Goal: Task Accomplishment & Management: Use online tool/utility

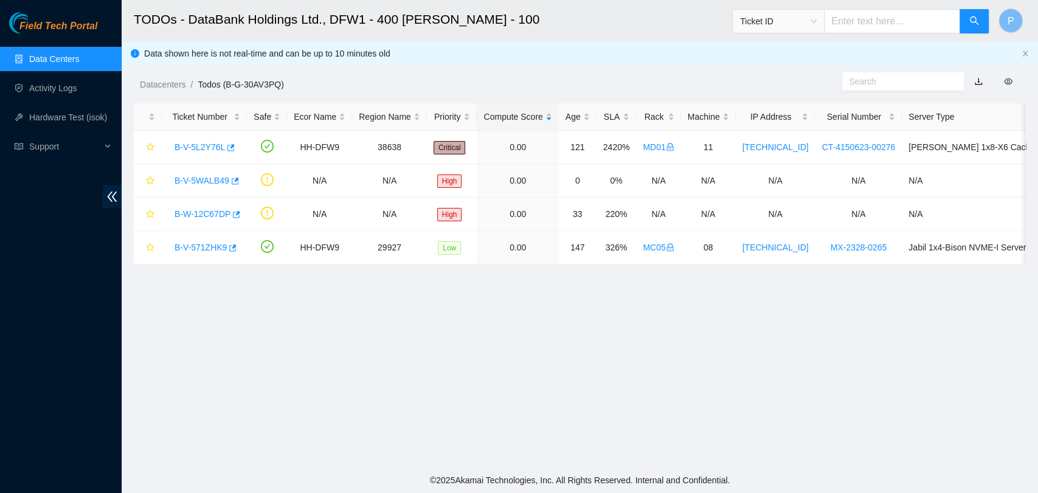
click at [464, 363] on main "TODOs - DataBank Holdings Ltd., DFW1 - 400 [PERSON_NAME] - 100 Ticket ID P Data…" at bounding box center [580, 233] width 916 height 467
click at [190, 183] on link "B-V-5WALB49" at bounding box center [201, 181] width 55 height 10
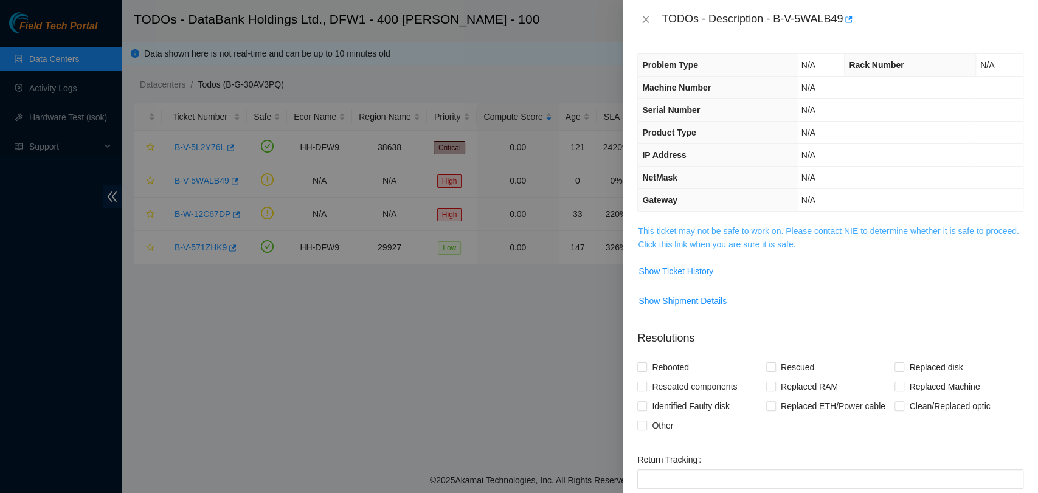
click at [725, 226] on td "This ticket may not be safe to work on. Please contact NIE to determine whether…" at bounding box center [830, 242] width 386 height 37
click at [728, 229] on link "This ticket may not be safe to work on. Please contact NIE to determine whether…" at bounding box center [828, 237] width 381 height 23
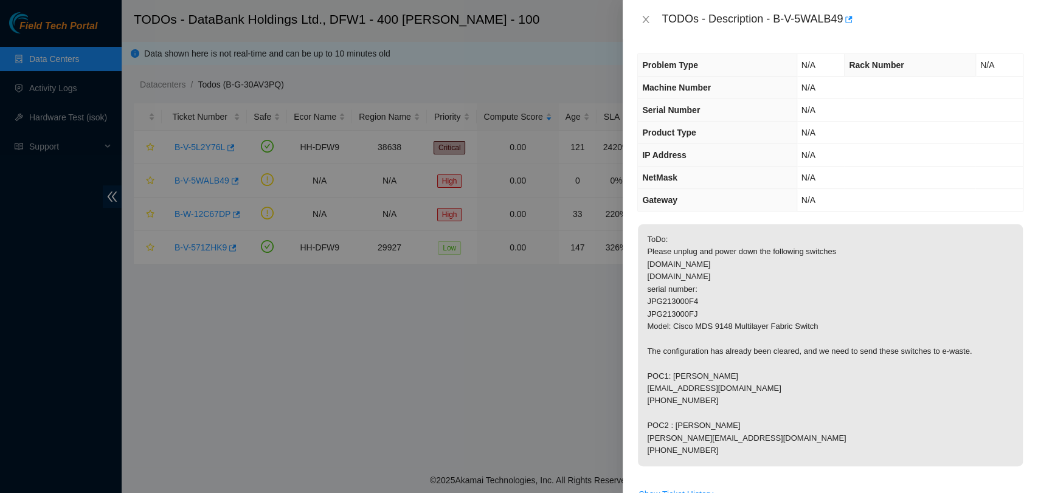
click at [960, 333] on p "ToDo: Please unplug and power down the following switches [DOMAIN_NAME] [DOMAIN…" at bounding box center [830, 345] width 385 height 242
click at [646, 21] on icon "close" at bounding box center [646, 20] width 10 height 10
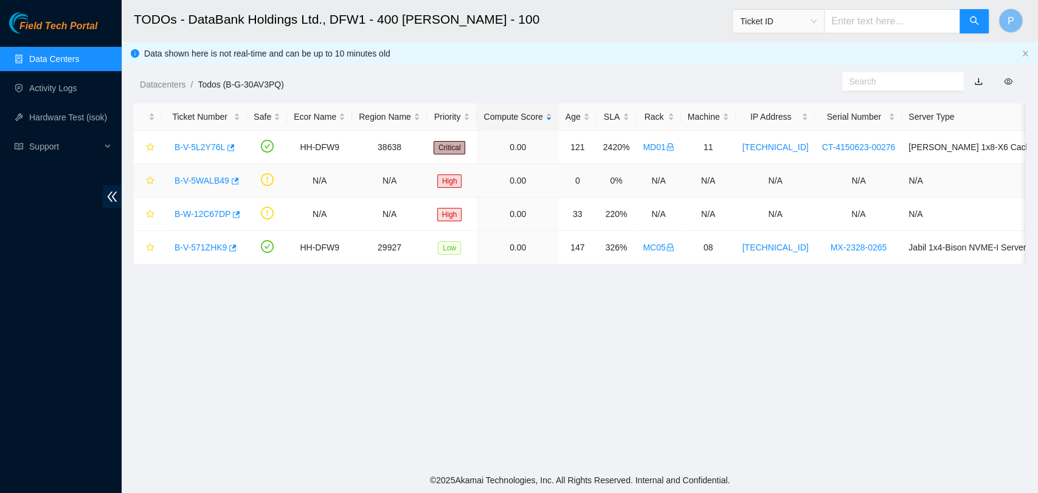
drag, startPoint x: 200, startPoint y: 177, endPoint x: 209, endPoint y: 177, distance: 9.1
click at [200, 177] on link "B-V-5WALB49" at bounding box center [201, 181] width 55 height 10
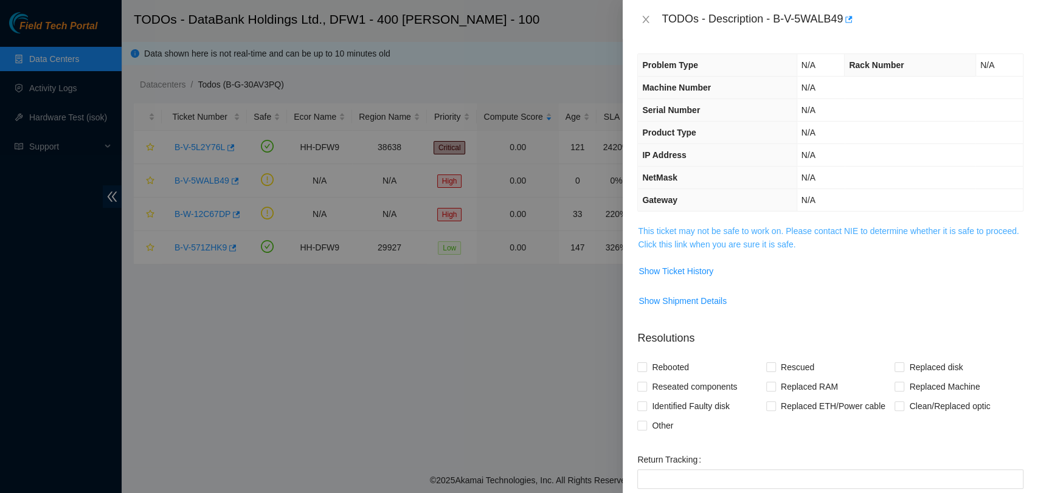
click at [739, 238] on link "This ticket may not be safe to work on. Please contact NIE to determine whether…" at bounding box center [828, 237] width 381 height 23
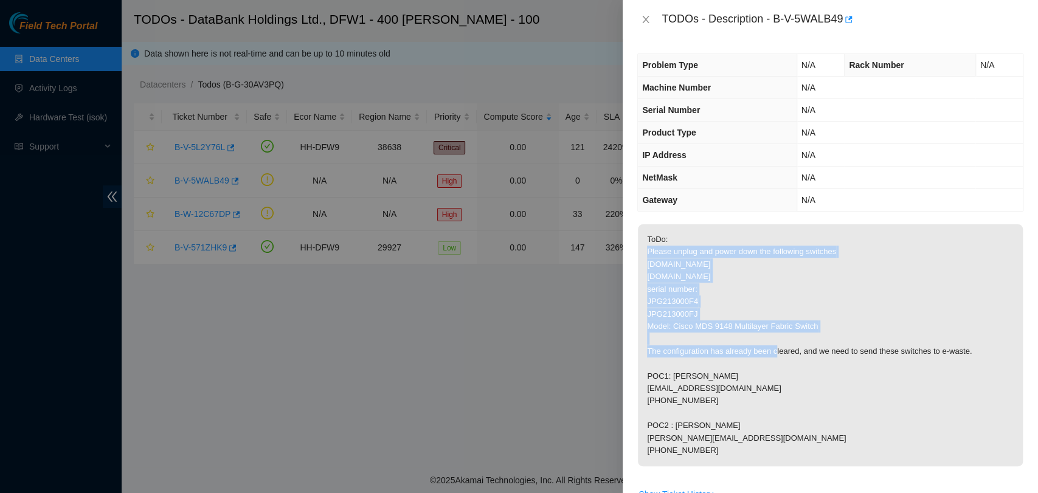
drag, startPoint x: 819, startPoint y: 328, endPoint x: 645, endPoint y: 250, distance: 191.0
click at [645, 250] on p "ToDo: Please unplug and power down the following switches [DOMAIN_NAME] [DOMAIN…" at bounding box center [830, 345] width 385 height 242
copy p "Please unplug and power down the following switches [DOMAIN_NAME] [DOMAIN_NAME]…"
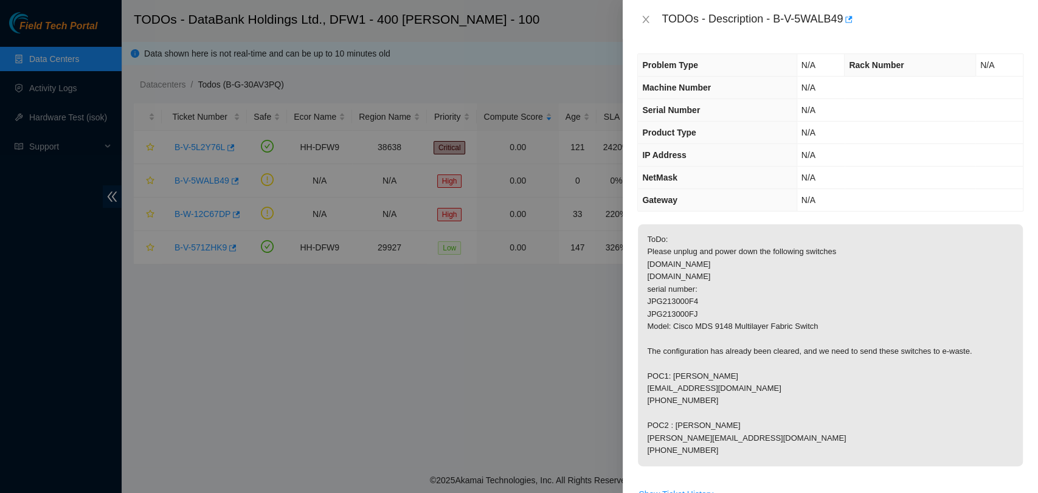
click at [342, 150] on div at bounding box center [519, 246] width 1038 height 493
click at [653, 19] on button "Close" at bounding box center [645, 20] width 17 height 12
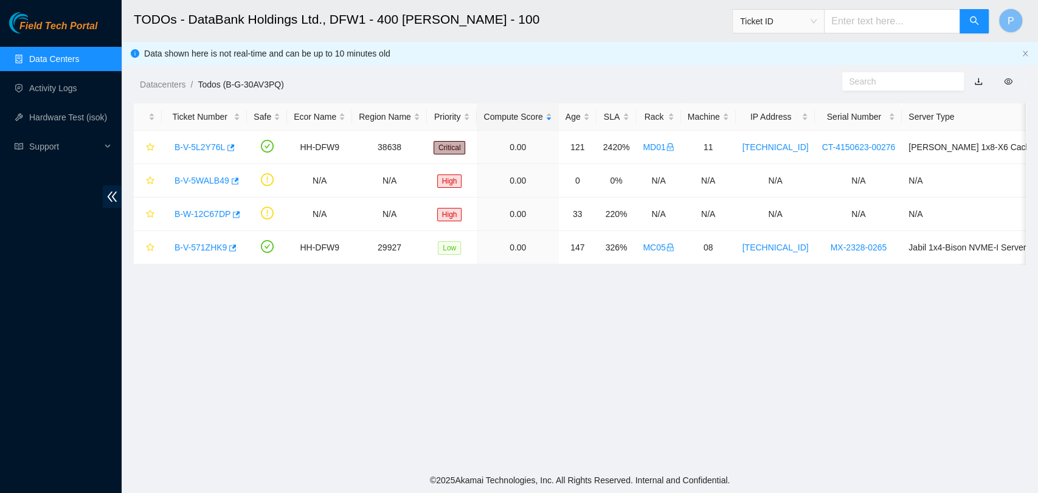
click at [809, 28] on span "Ticket ID" at bounding box center [778, 21] width 77 height 18
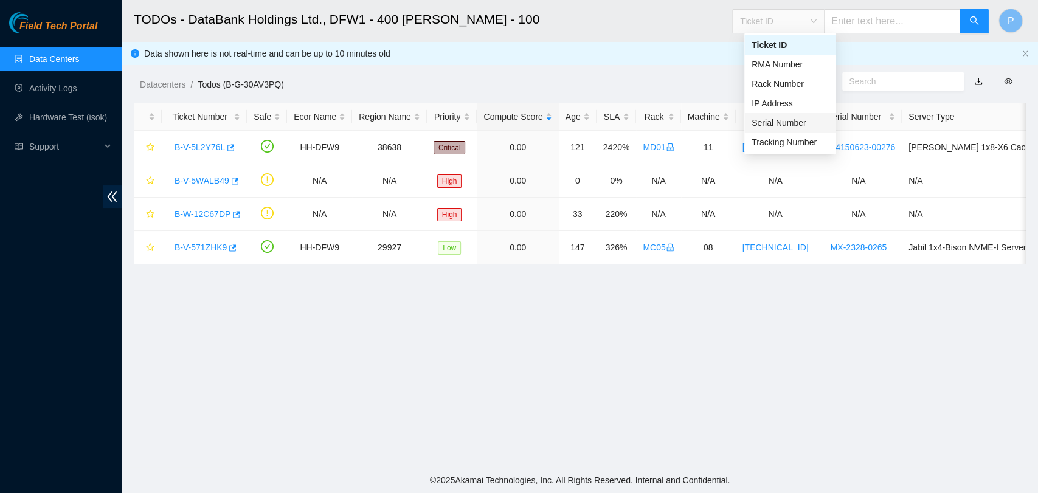
click at [792, 123] on div "Serial Number" at bounding box center [789, 122] width 77 height 13
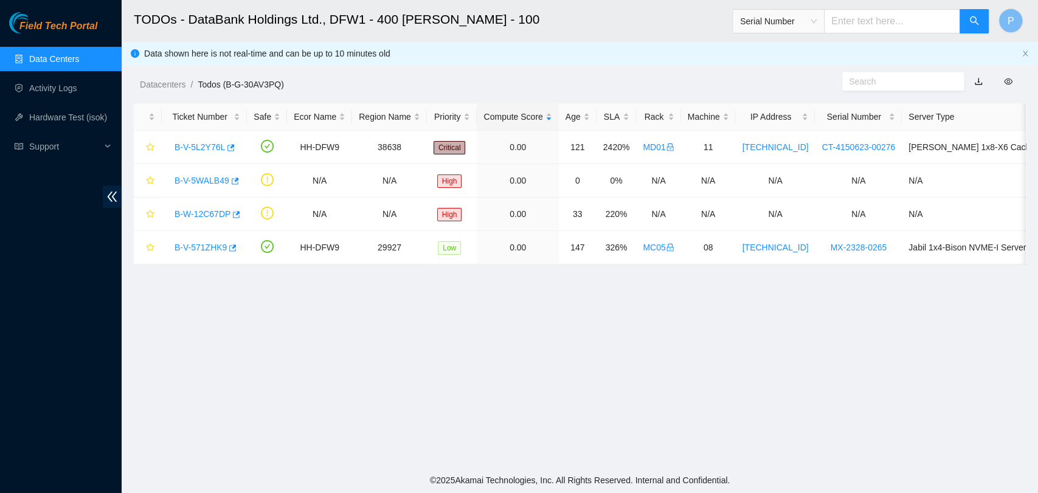
click at [863, 23] on input "text" at bounding box center [892, 21] width 136 height 24
paste input "JPG213000F4"
type input "JPG213000F4"
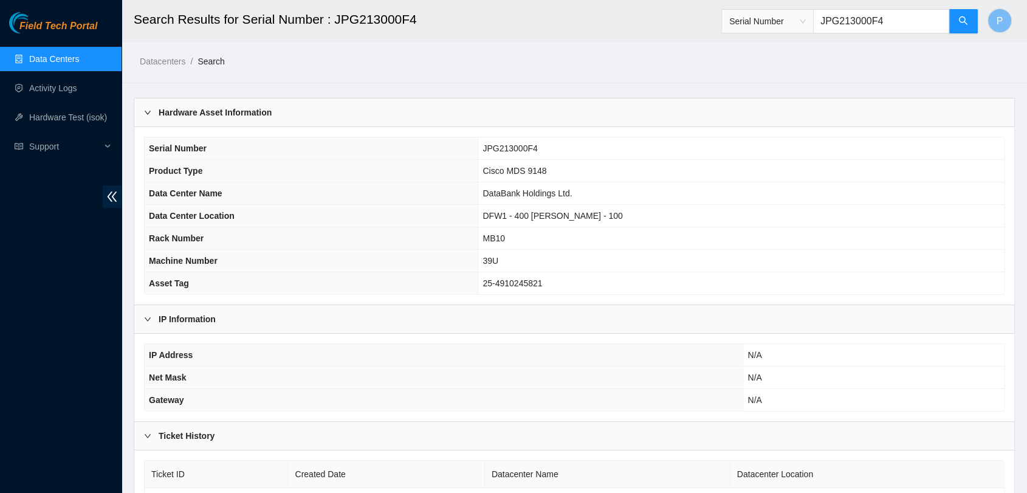
drag, startPoint x: 923, startPoint y: 21, endPoint x: 763, endPoint y: 15, distance: 160.6
click at [765, 15] on span "Serial Number JPG213000F4" at bounding box center [850, 21] width 257 height 24
paste input "JPG213000FJ"
type input "JPG213000FJ"
